Goal: Use online tool/utility: Utilize a website feature to perform a specific function

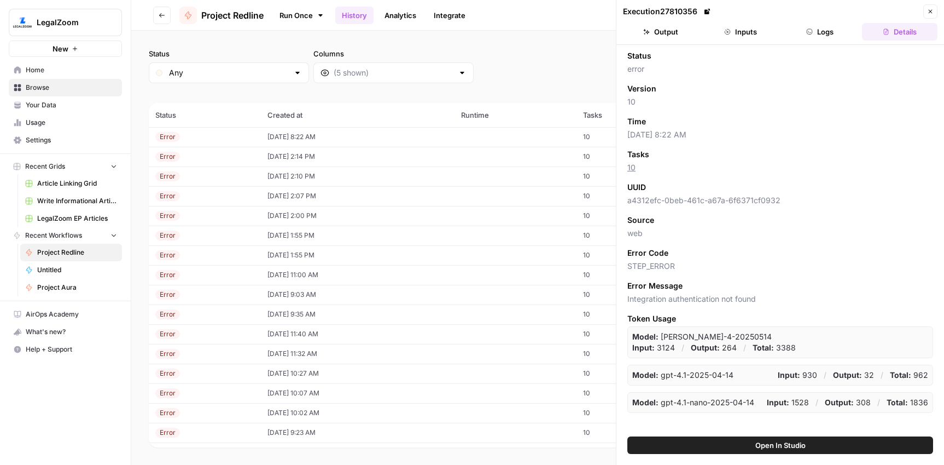
click at [290, 14] on link "Run Once" at bounding box center [301, 15] width 59 height 19
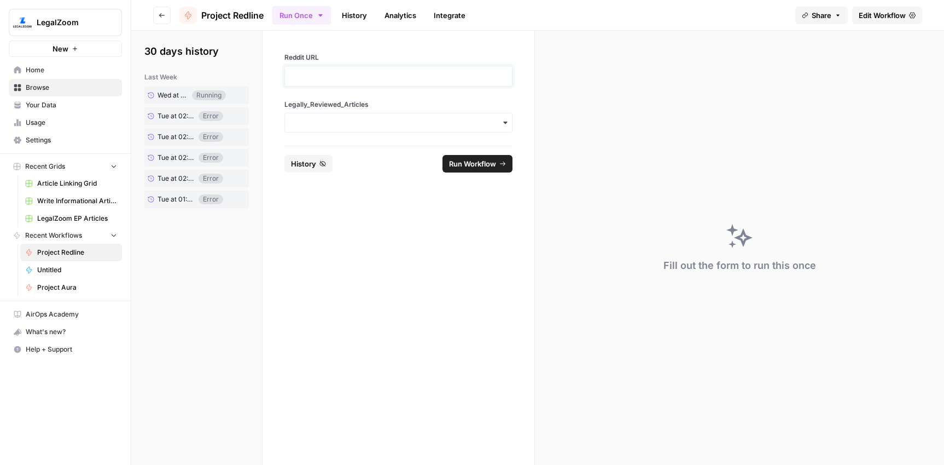
click at [318, 79] on p at bounding box center [399, 76] width 214 height 11
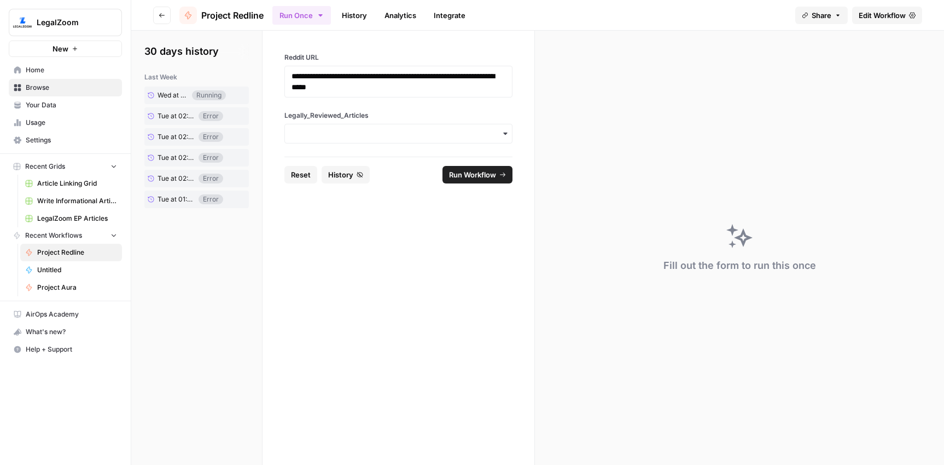
drag, startPoint x: 345, startPoint y: 139, endPoint x: 348, endPoint y: 144, distance: 6.4
click at [345, 139] on div "button" at bounding box center [399, 134] width 228 height 20
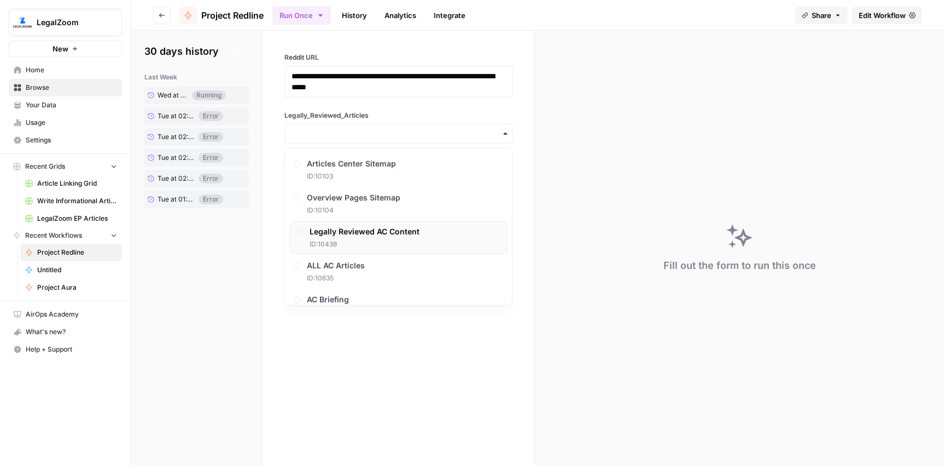
click at [356, 235] on span "Legally Reviewed AC Content" at bounding box center [365, 231] width 110 height 11
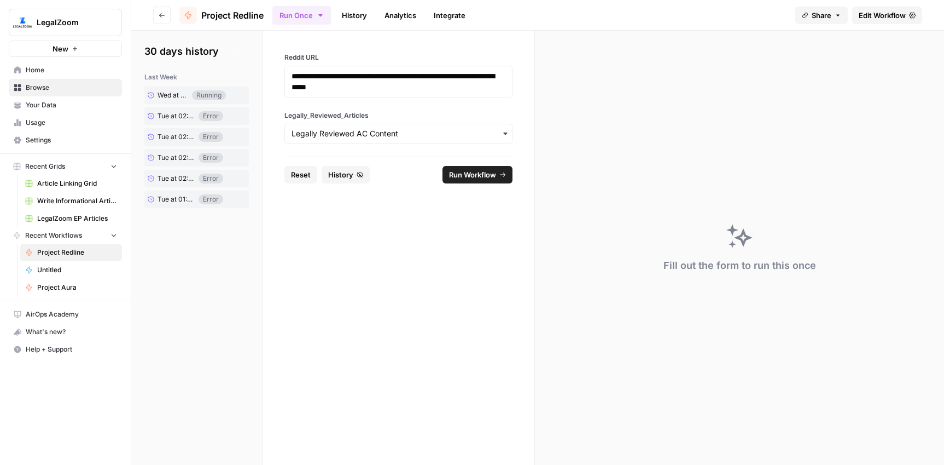
click at [465, 185] on footer "Reset History Run Workflow" at bounding box center [399, 174] width 228 height 36
click at [472, 171] on span "Run Workflow" at bounding box center [472, 174] width 47 height 11
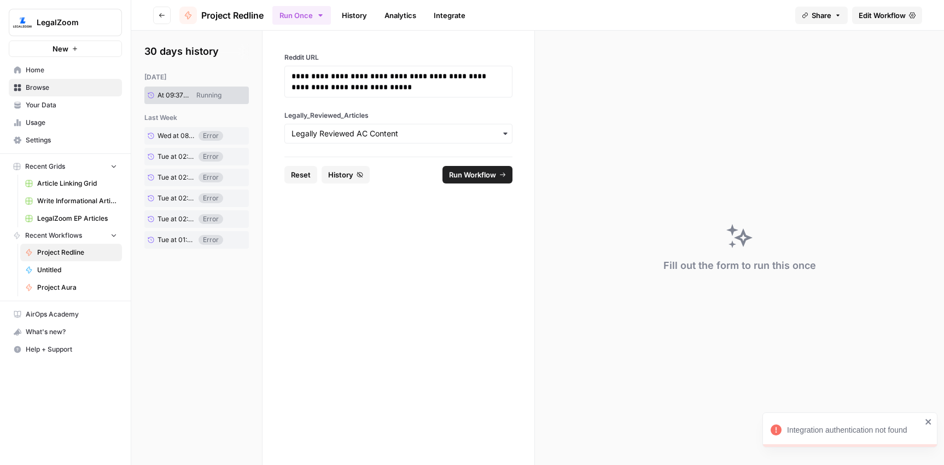
click at [356, 14] on link "History" at bounding box center [354, 16] width 38 height 18
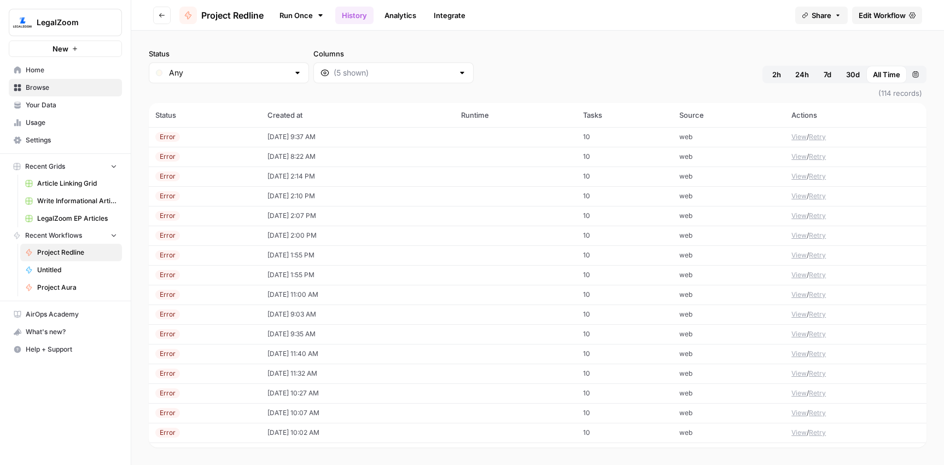
click at [308, 134] on td "[DATE] 9:37 AM" at bounding box center [358, 137] width 194 height 20
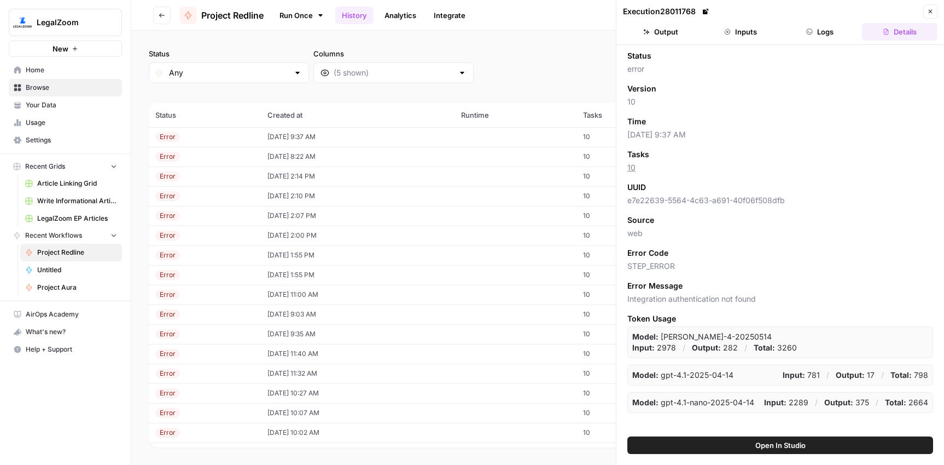
click at [824, 31] on button "Logs" at bounding box center [821, 32] width 76 height 18
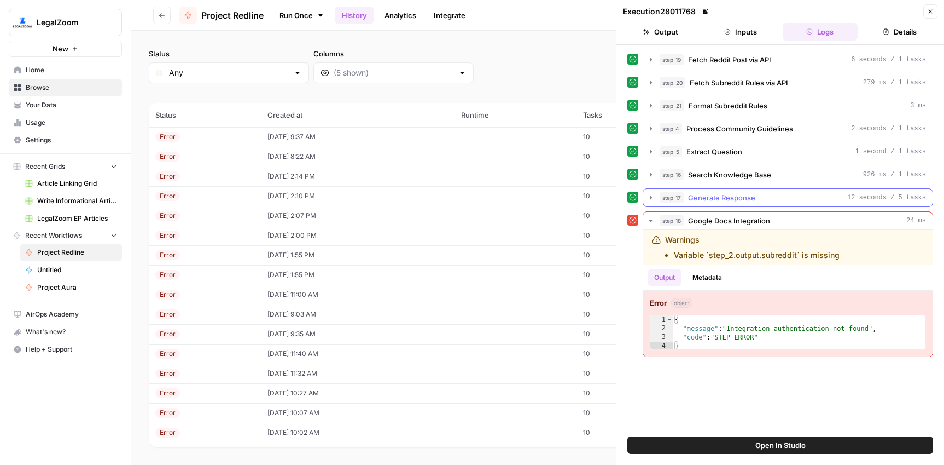
drag, startPoint x: 732, startPoint y: 199, endPoint x: 737, endPoint y: 205, distance: 8.1
click at [732, 199] on span "Generate Response" at bounding box center [721, 197] width 67 height 11
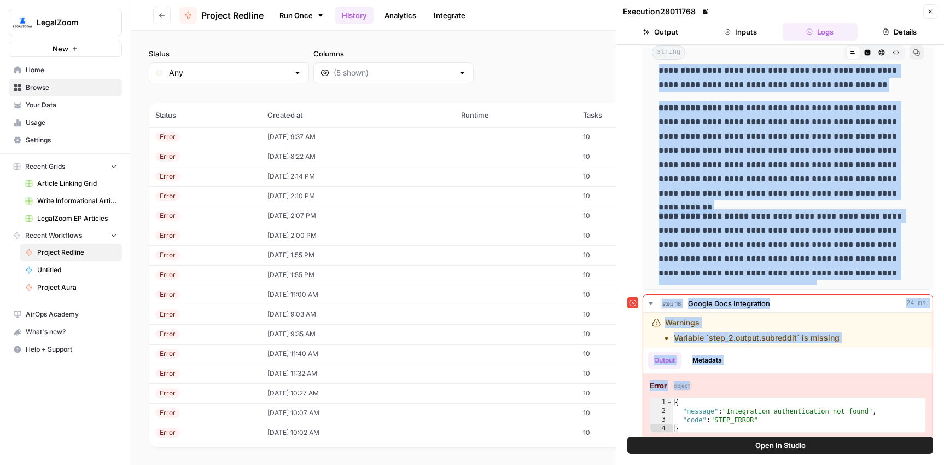
scroll to position [200, 0]
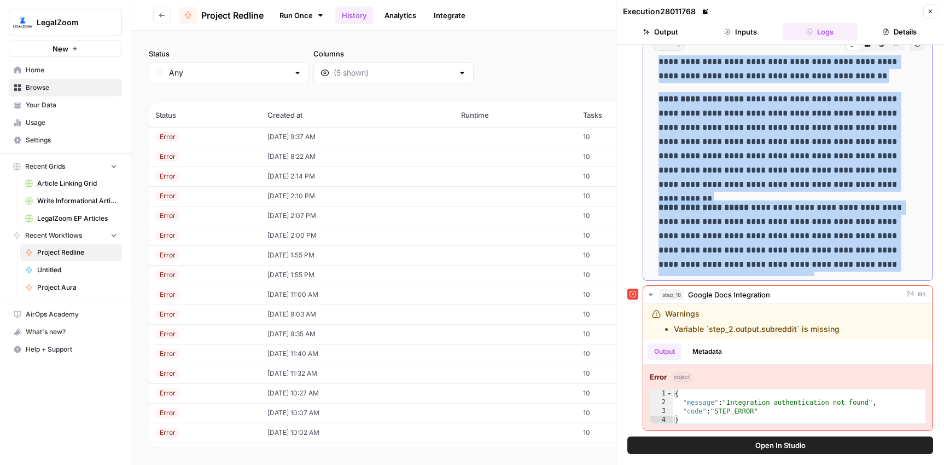
drag, startPoint x: 755, startPoint y: 276, endPoint x: 897, endPoint y: 259, distance: 143.3
click at [897, 259] on div "**********" at bounding box center [788, 87] width 272 height 376
copy div "**********"
click at [287, 13] on link "Run Once" at bounding box center [301, 15] width 59 height 19
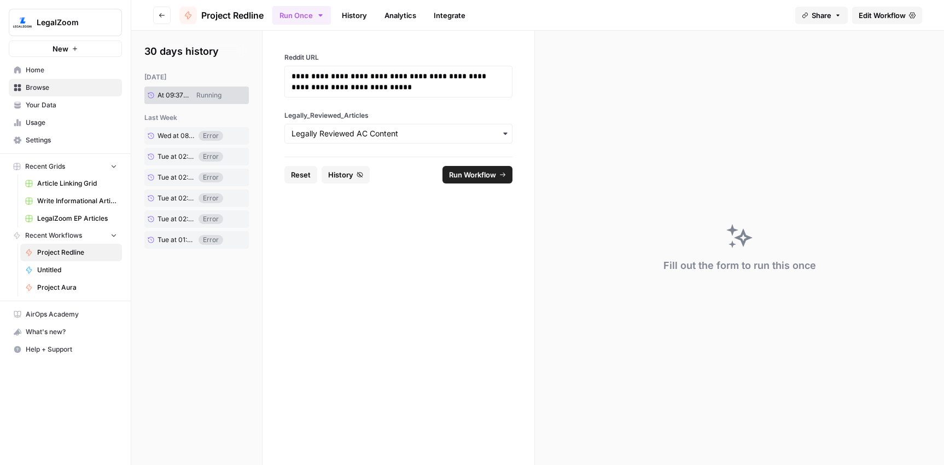
click at [306, 175] on span "Reset" at bounding box center [301, 174] width 20 height 11
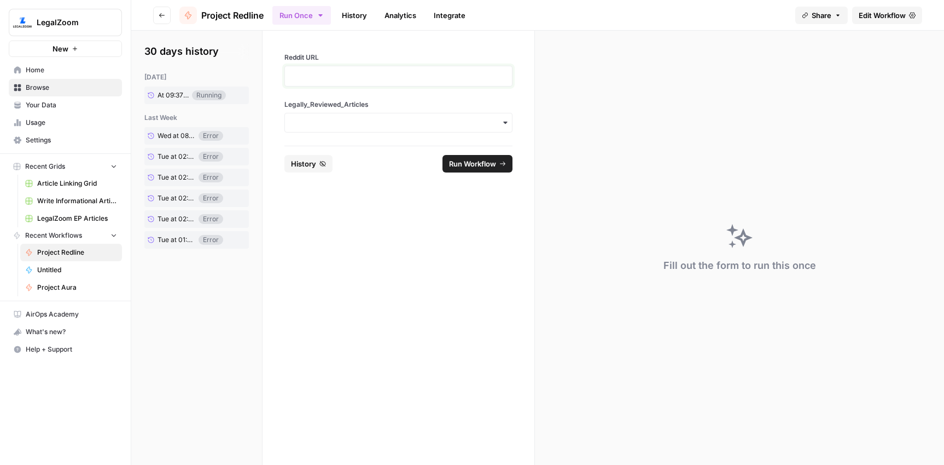
click at [347, 79] on p at bounding box center [399, 76] width 214 height 11
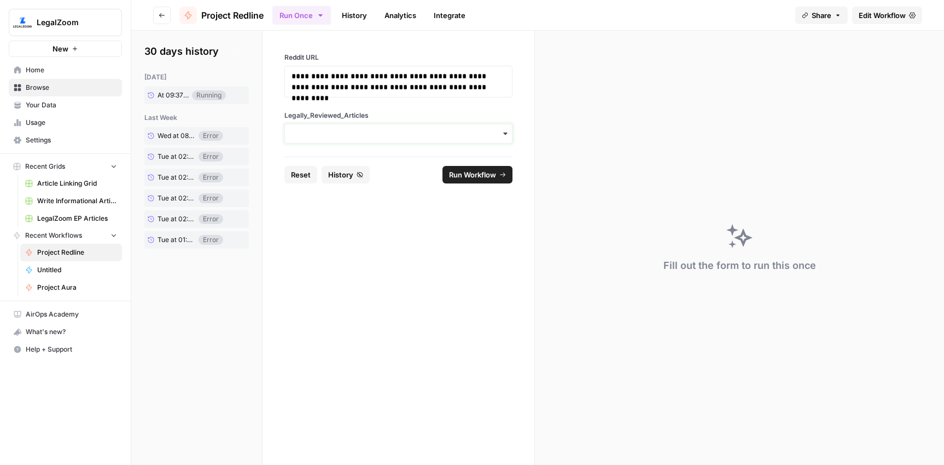
click at [369, 128] on input "Legally_Reviewed_Articles" at bounding box center [399, 133] width 214 height 11
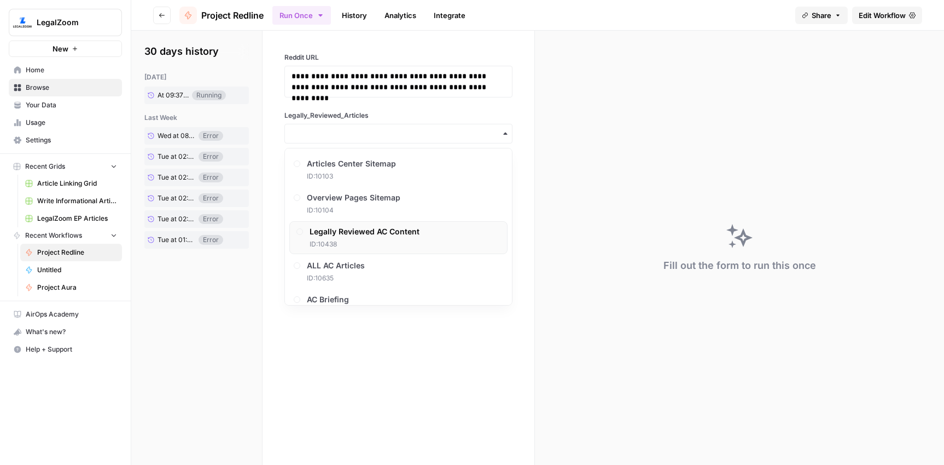
click at [368, 230] on span "Legally Reviewed AC Content" at bounding box center [365, 231] width 110 height 11
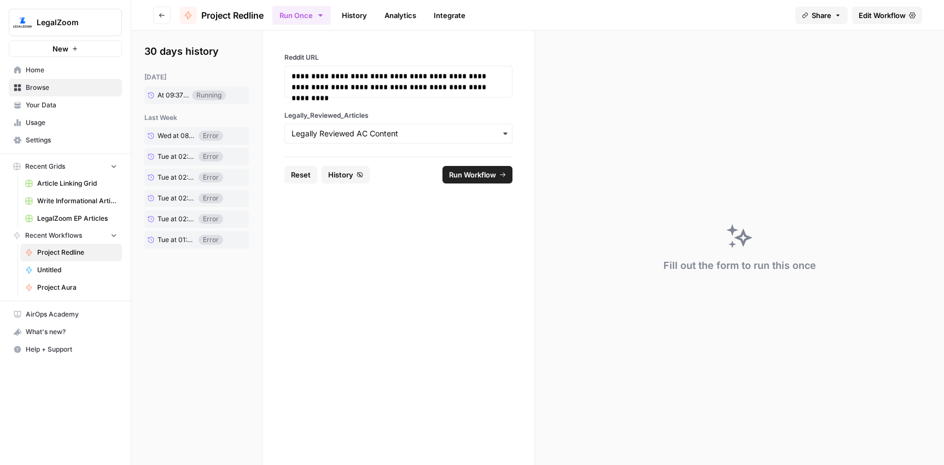
click at [485, 172] on span "Run Workflow" at bounding box center [472, 174] width 47 height 11
click at [359, 15] on link "History" at bounding box center [354, 16] width 38 height 18
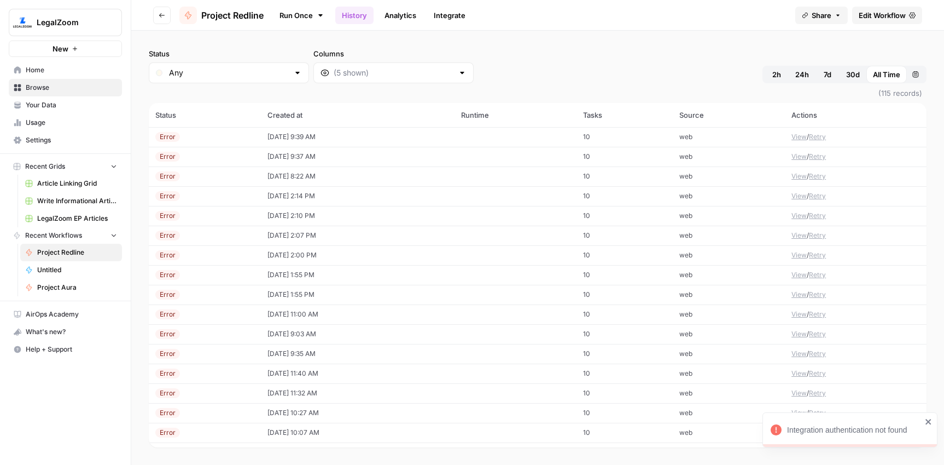
click at [312, 131] on td "[DATE] 9:39 AM" at bounding box center [358, 137] width 194 height 20
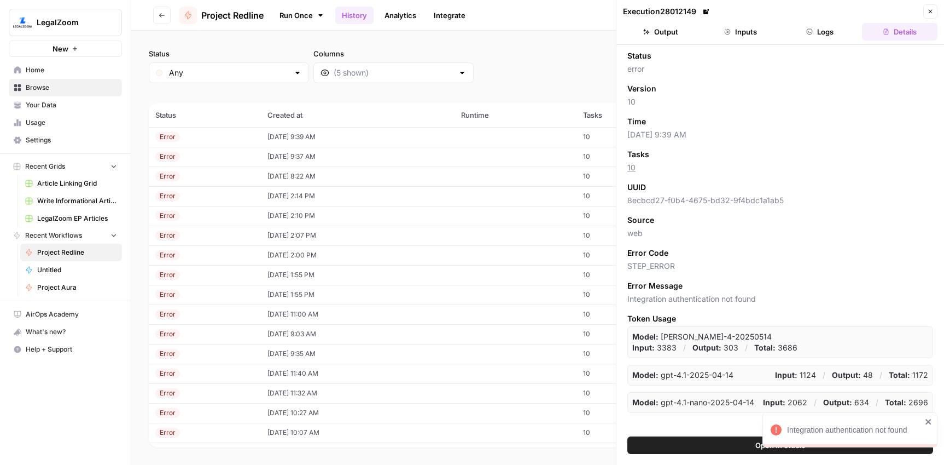
drag, startPoint x: 811, startPoint y: 32, endPoint x: 814, endPoint y: 39, distance: 7.4
click at [811, 32] on icon "button" at bounding box center [810, 31] width 7 height 7
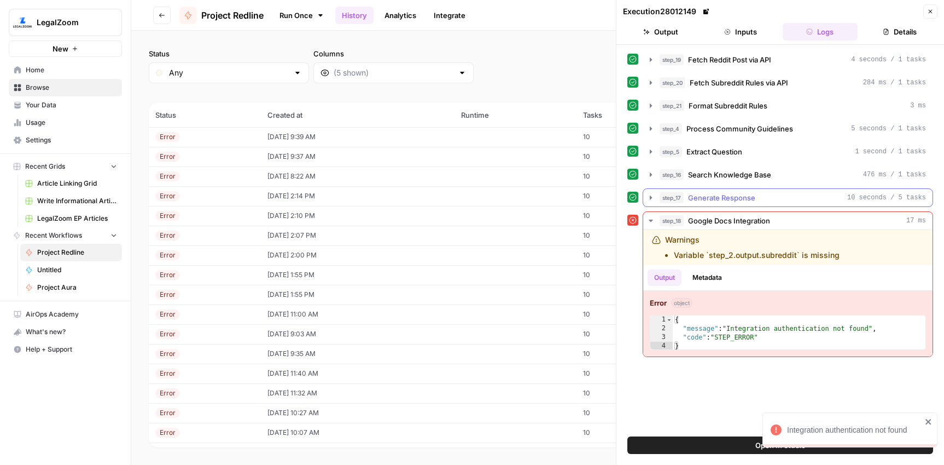
click at [743, 199] on span "Generate Response" at bounding box center [721, 197] width 67 height 11
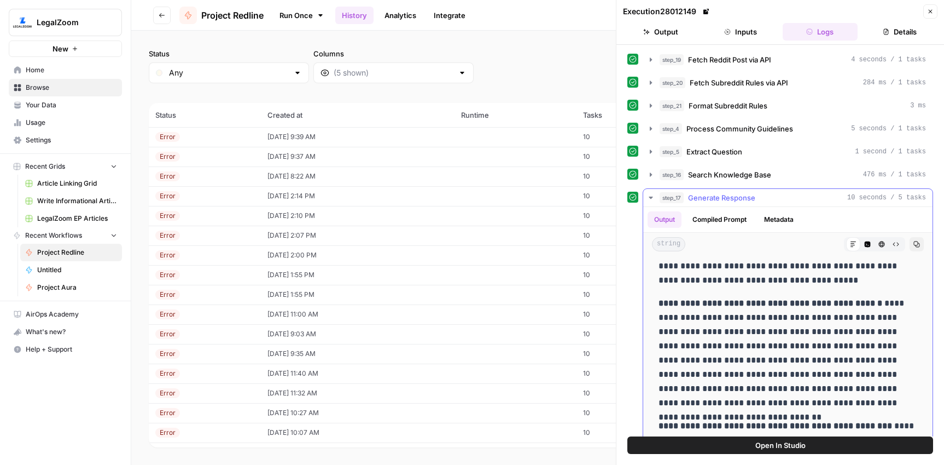
scroll to position [34, 0]
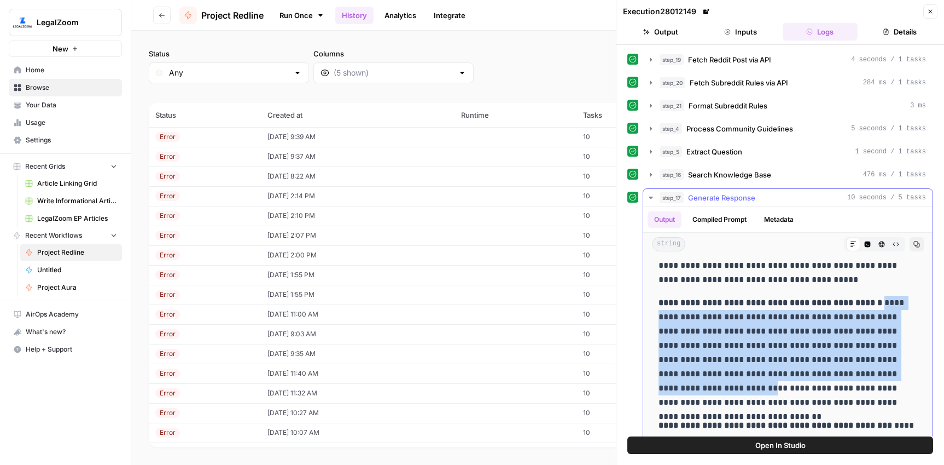
drag, startPoint x: 867, startPoint y: 304, endPoint x: 884, endPoint y: 367, distance: 65.0
click at [886, 367] on p "**********" at bounding box center [788, 352] width 259 height 114
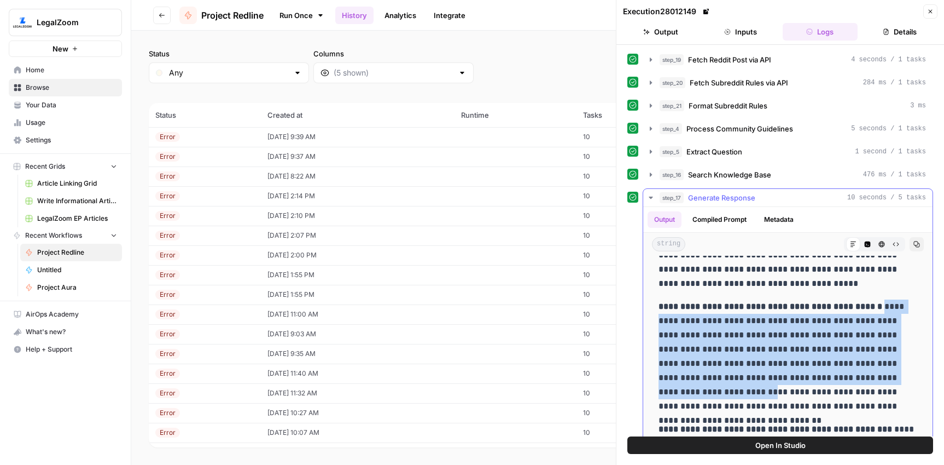
scroll to position [0, 0]
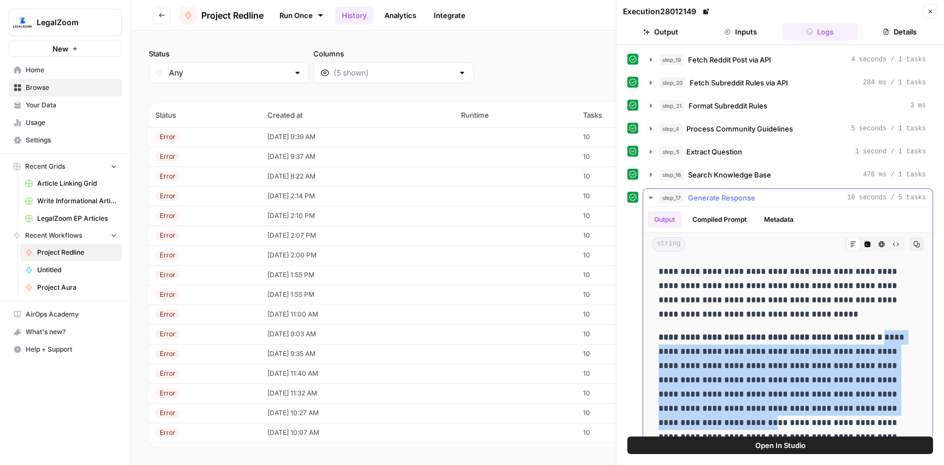
click at [868, 358] on p "**********" at bounding box center [788, 387] width 259 height 114
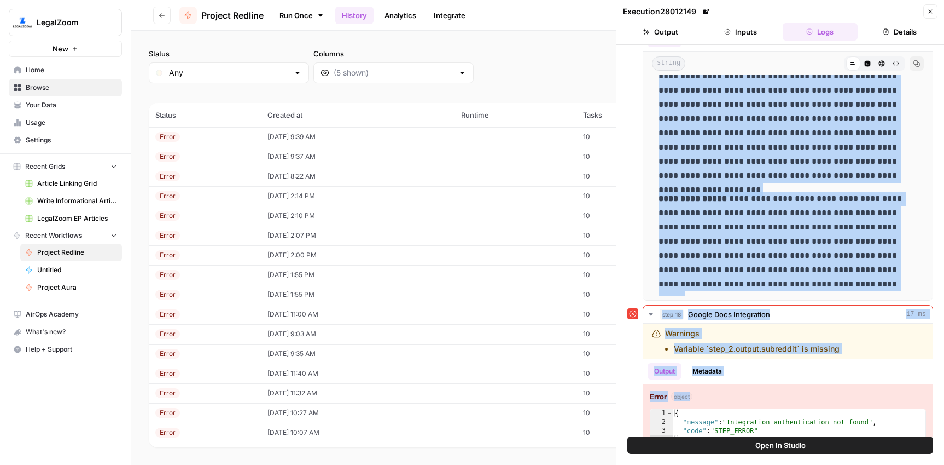
scroll to position [200, 0]
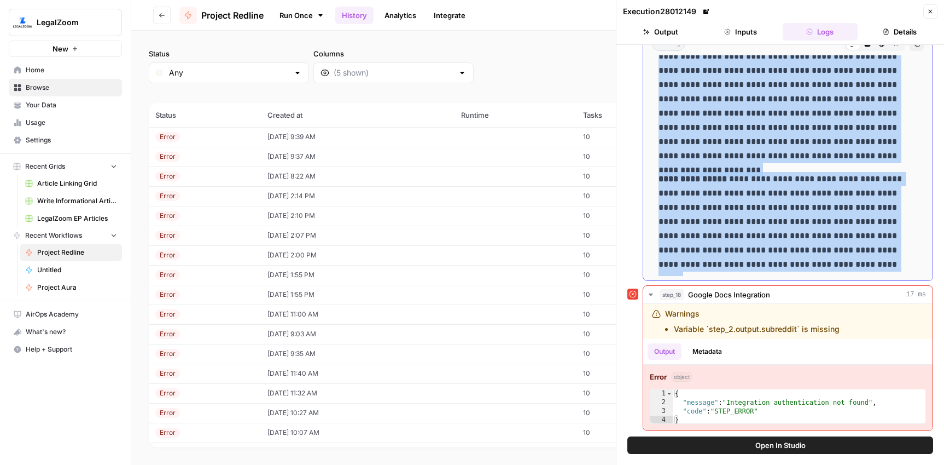
drag, startPoint x: 869, startPoint y: 337, endPoint x: 839, endPoint y: 263, distance: 79.8
click at [839, 263] on div "**********" at bounding box center [788, 52] width 272 height 448
copy div "**********"
click at [286, 18] on link "Run Once" at bounding box center [301, 15] width 59 height 19
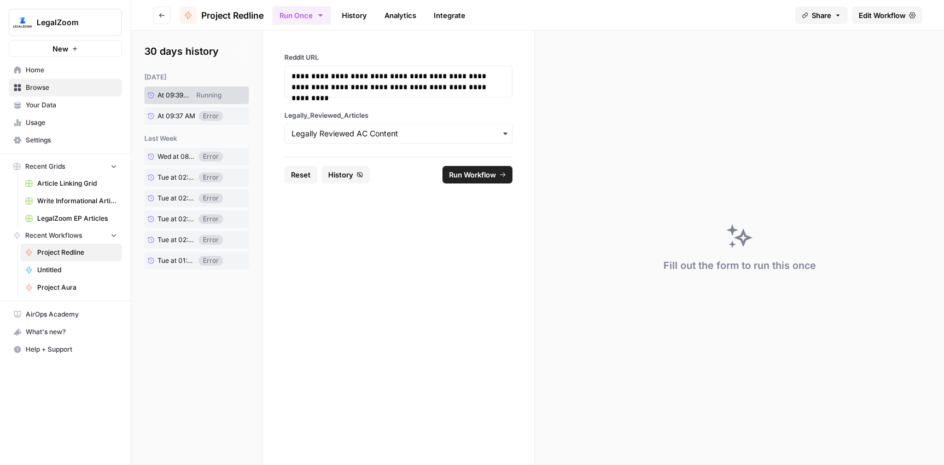
click at [295, 171] on span "Reset" at bounding box center [301, 174] width 20 height 11
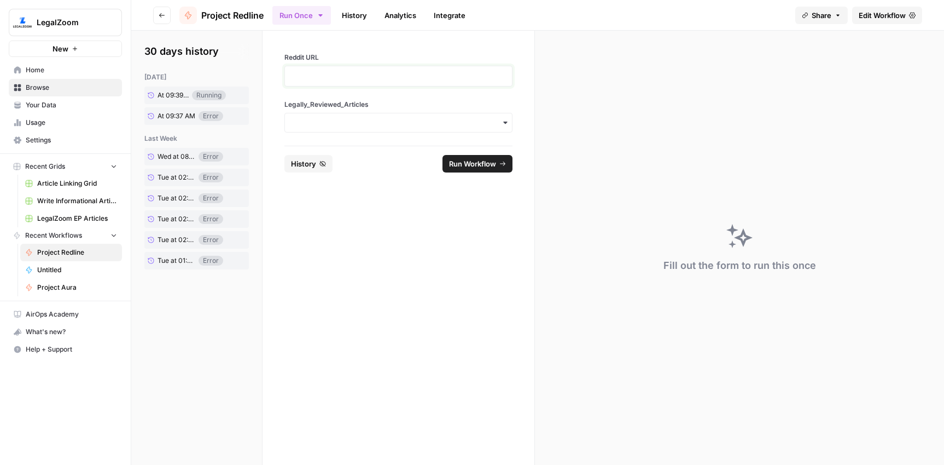
click at [344, 79] on p at bounding box center [399, 76] width 214 height 11
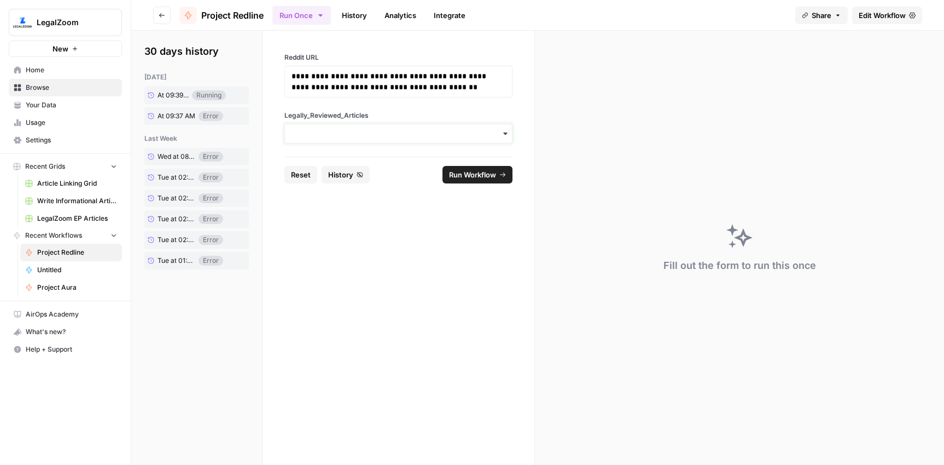
click at [338, 135] on input "Legally_Reviewed_Articles" at bounding box center [399, 133] width 214 height 11
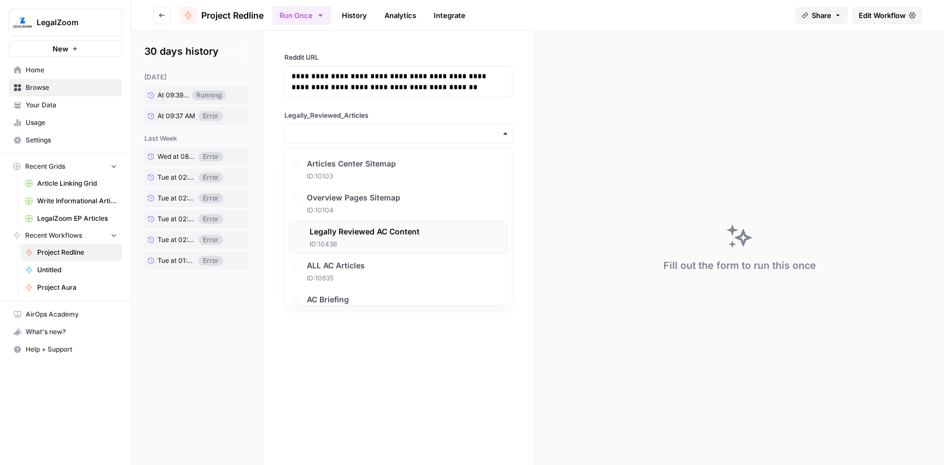
click at [353, 234] on span "Legally Reviewed AC Content" at bounding box center [365, 231] width 110 height 11
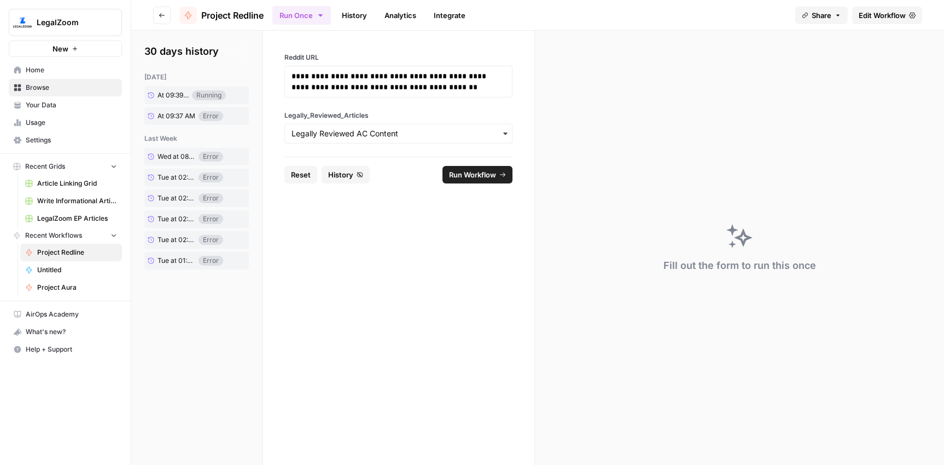
click at [479, 178] on span "Run Workflow" at bounding box center [472, 174] width 47 height 11
drag, startPoint x: 361, startPoint y: 18, endPoint x: 363, endPoint y: 26, distance: 8.5
click at [361, 18] on link "History" at bounding box center [354, 16] width 38 height 18
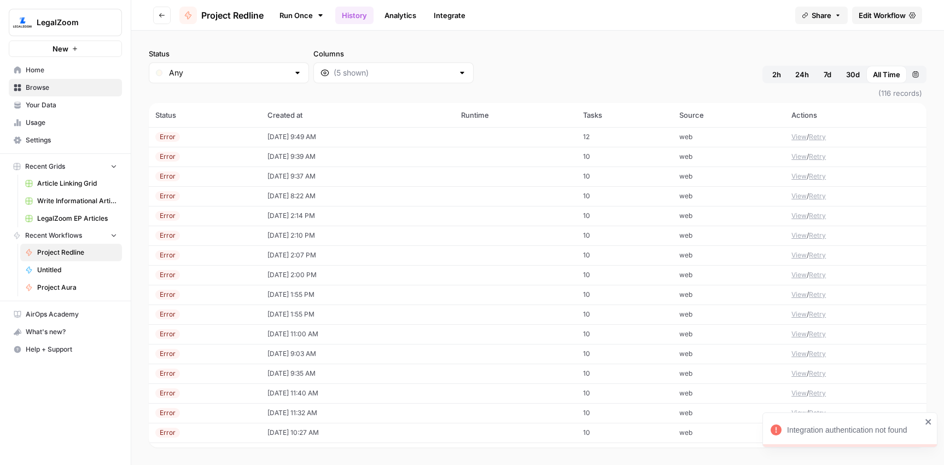
click at [305, 136] on td "[DATE] 9:49 AM" at bounding box center [358, 137] width 194 height 20
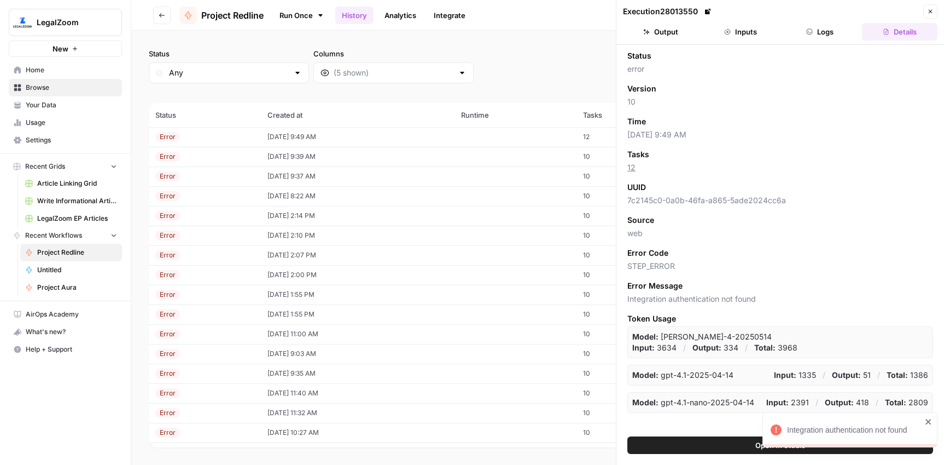
click at [307, 137] on td "[DATE] 9:49 AM" at bounding box center [358, 137] width 194 height 20
click at [831, 32] on button "Logs" at bounding box center [821, 32] width 76 height 18
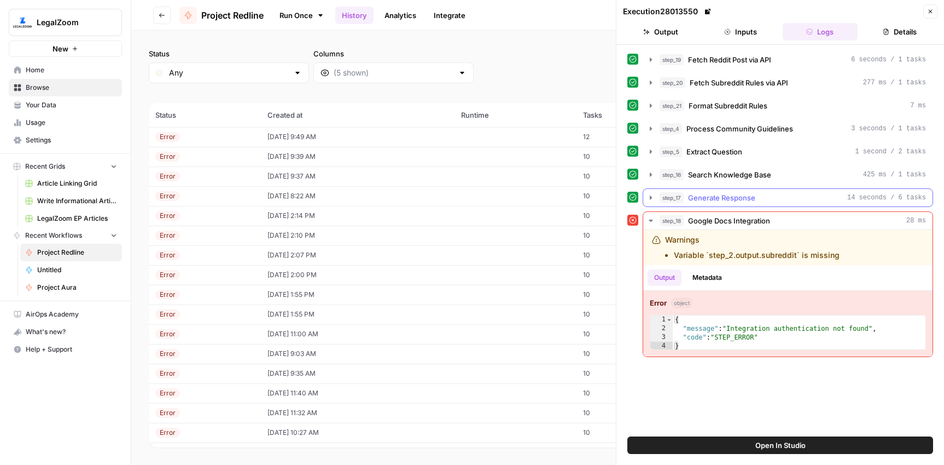
click at [761, 196] on div "step_17 Generate Response 14 seconds / 6 tasks" at bounding box center [793, 197] width 266 height 11
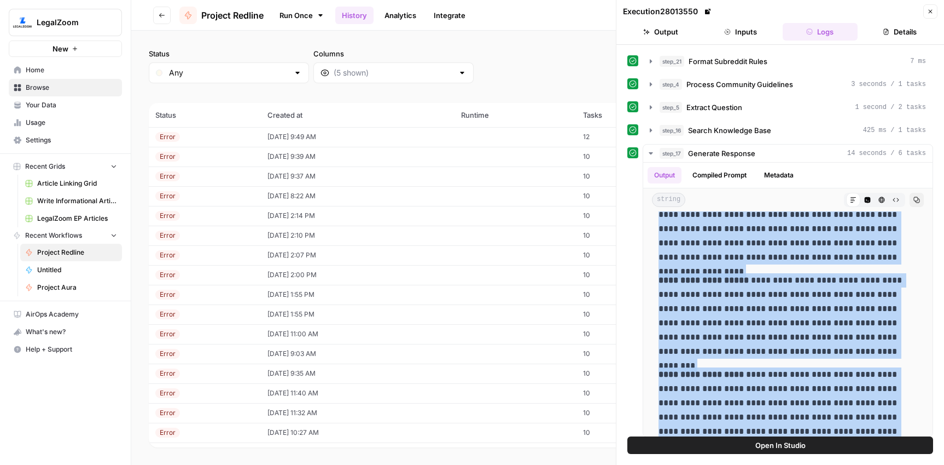
scroll to position [200, 0]
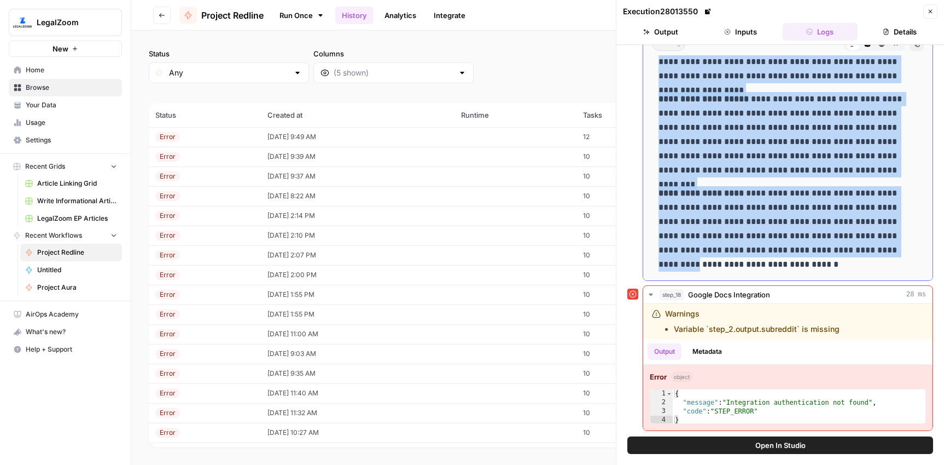
drag, startPoint x: 832, startPoint y: 309, endPoint x: 857, endPoint y: 257, distance: 58.0
click at [857, 257] on div "**********" at bounding box center [788, 47] width 272 height 456
copy div "**********"
